Goal: Find specific page/section: Find specific page/section

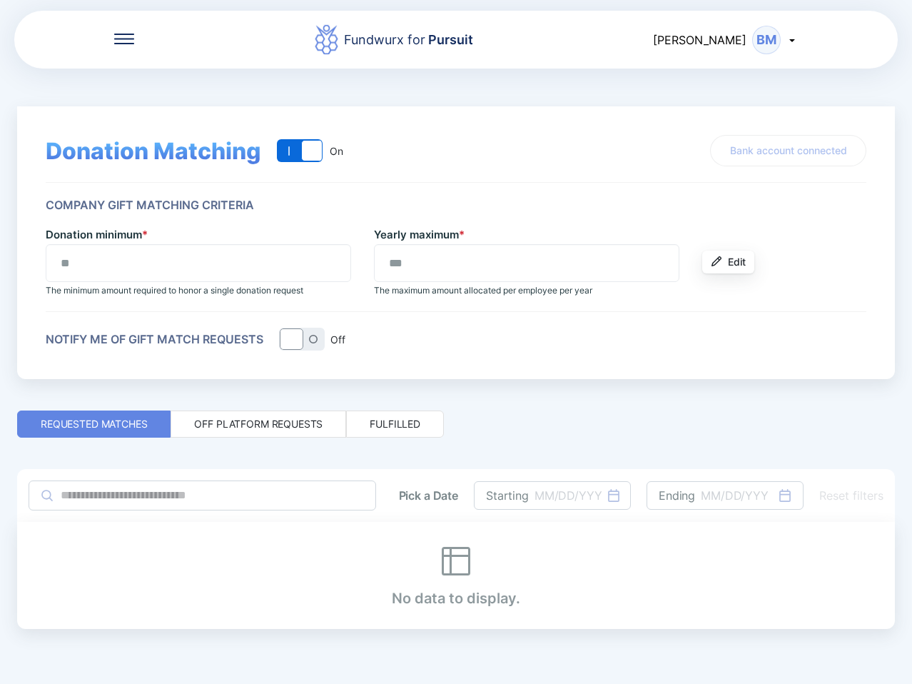
click at [123, 48] on div "Fundwurx for Pursuit [PERSON_NAME] BM" at bounding box center [456, 39] width 884 height 61
click at [128, 34] on icon at bounding box center [124, 34] width 20 height 1
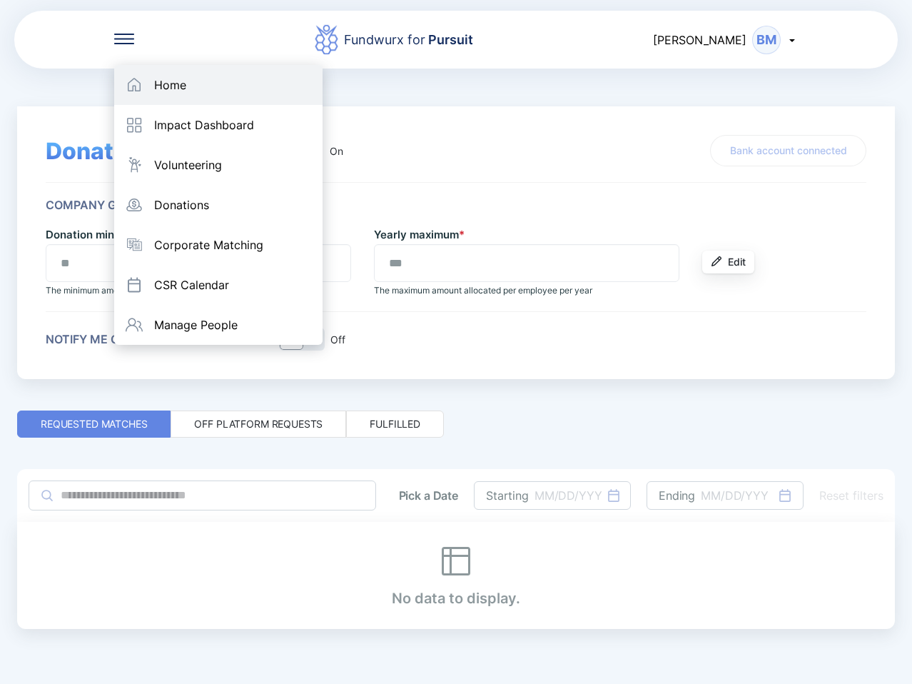
click at [176, 82] on div "Home" at bounding box center [170, 85] width 32 height 14
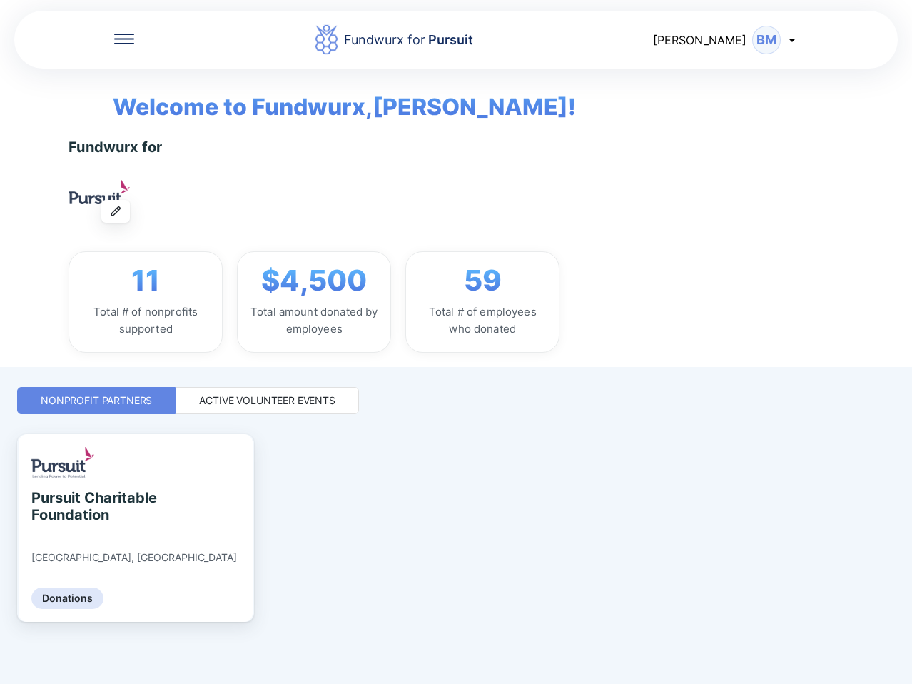
click at [275, 403] on div "Active Volunteer Events" at bounding box center [267, 400] width 136 height 14
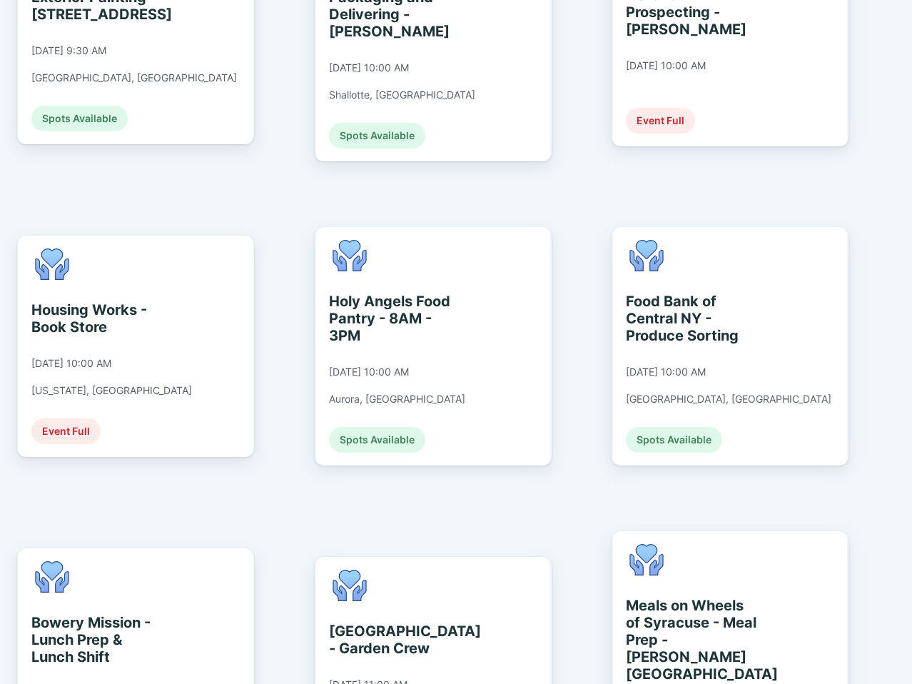
scroll to position [2498, 0]
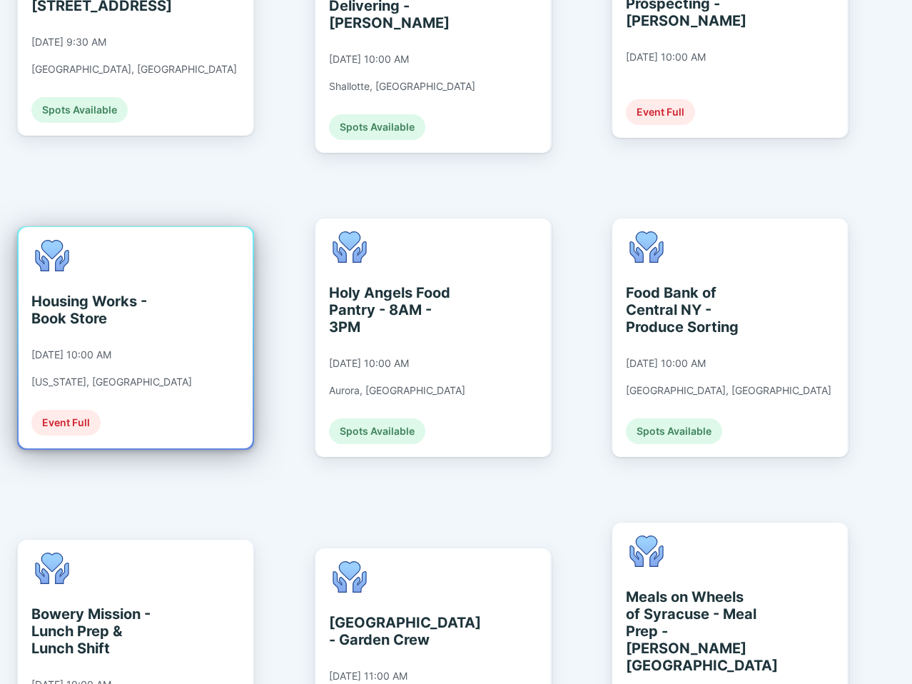
click at [140, 273] on div "Housing Works - Book Store [DATE] 10:00 AM [US_STATE], [GEOGRAPHIC_DATA] Event …" at bounding box center [111, 338] width 161 height 196
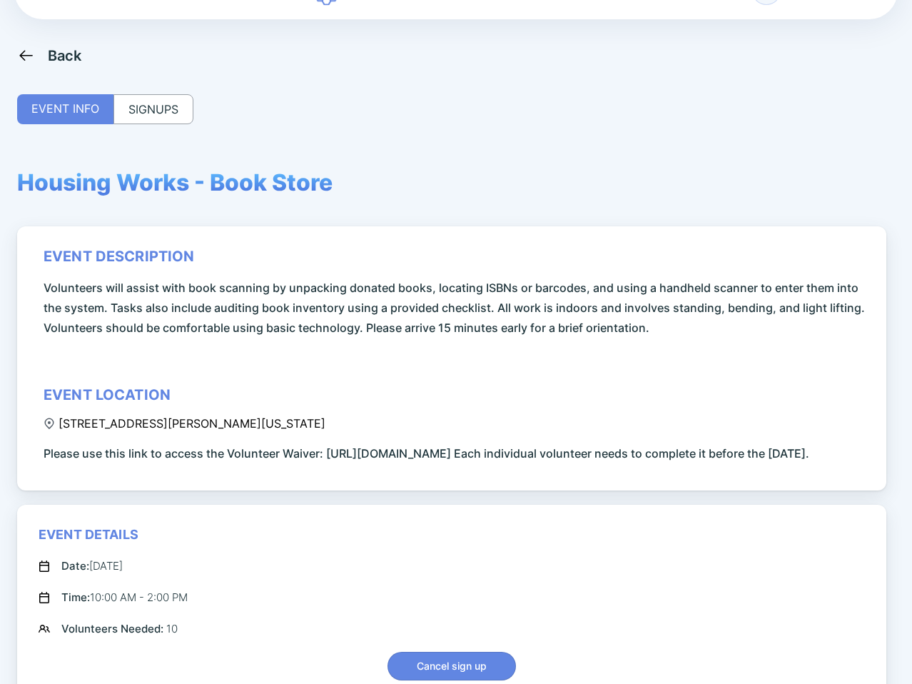
scroll to position [119, 0]
